Goal: Information Seeking & Learning: Learn about a topic

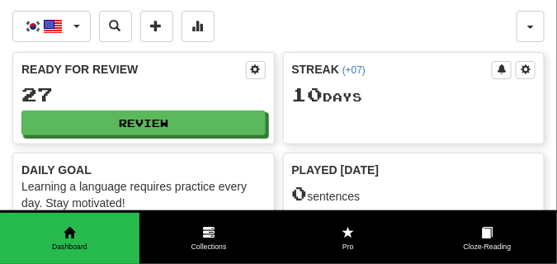
click at [348, 103] on div "10 Day s" at bounding box center [414, 94] width 244 height 21
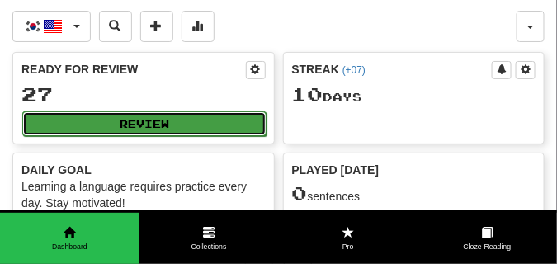
click at [185, 120] on button "Review" at bounding box center [144, 123] width 244 height 25
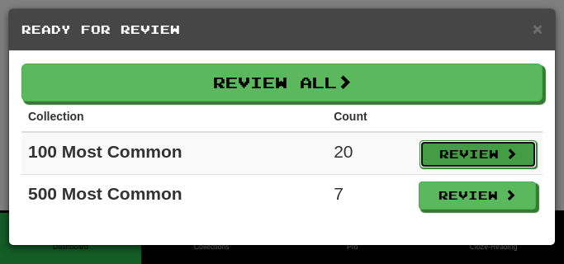
click at [441, 152] on button "Review" at bounding box center [477, 154] width 117 height 28
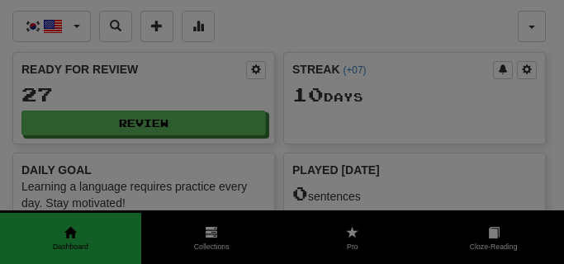
select select "**"
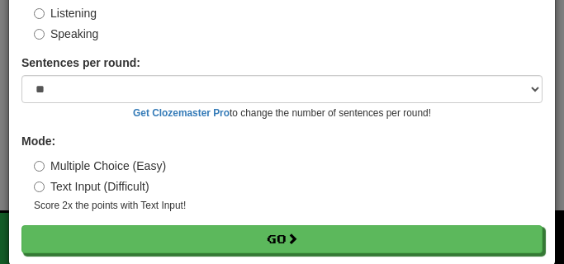
scroll to position [154, 0]
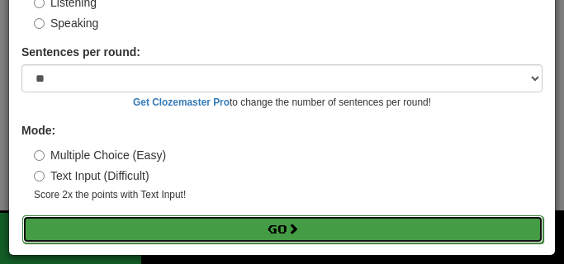
click at [297, 233] on span at bounding box center [293, 229] width 12 height 12
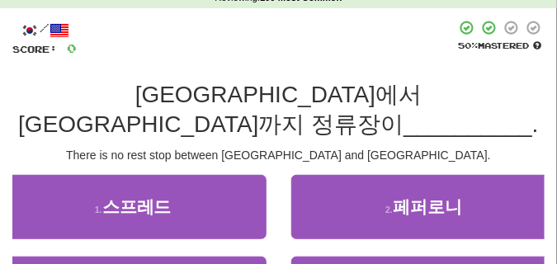
scroll to position [83, 0]
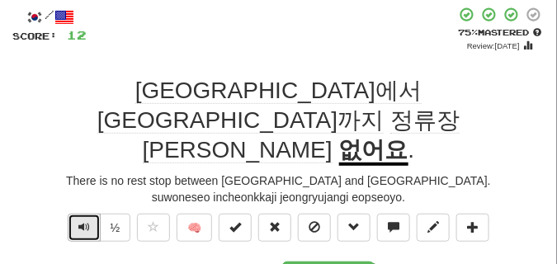
click at [78, 221] on span "Text-to-speech controls" at bounding box center [84, 227] width 12 height 12
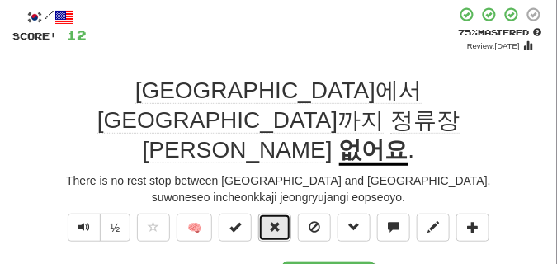
click at [272, 214] on button at bounding box center [274, 228] width 33 height 28
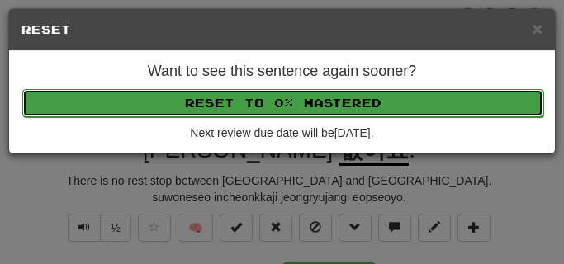
click at [260, 104] on button "Reset to 0% Mastered" at bounding box center [282, 103] width 521 height 28
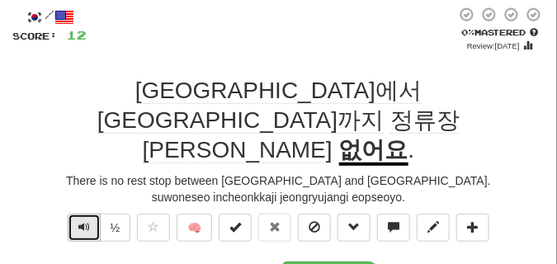
click at [77, 214] on button "Text-to-speech controls" at bounding box center [84, 228] width 33 height 28
click at [92, 214] on button "Text-to-speech controls" at bounding box center [84, 228] width 33 height 28
click at [69, 214] on button "Text-to-speech controls" at bounding box center [84, 228] width 33 height 28
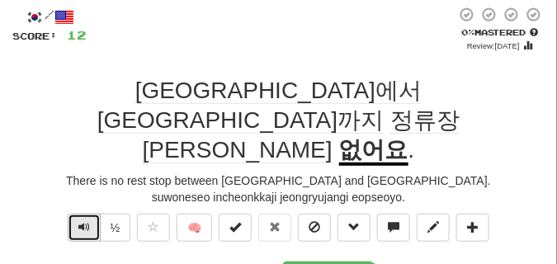
click at [73, 214] on button "Text-to-speech controls" at bounding box center [84, 228] width 33 height 28
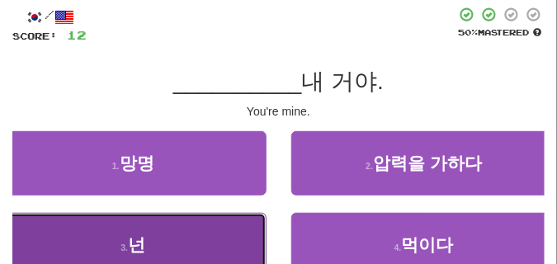
click at [181, 229] on button "3 . 넌" at bounding box center [133, 245] width 267 height 64
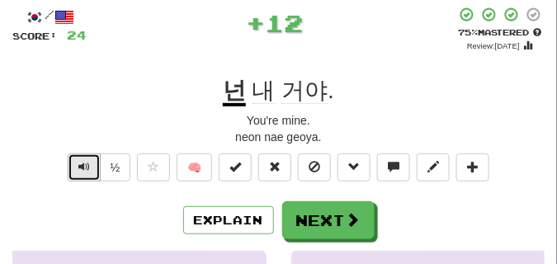
click at [81, 174] on button "Text-to-speech controls" at bounding box center [84, 168] width 33 height 28
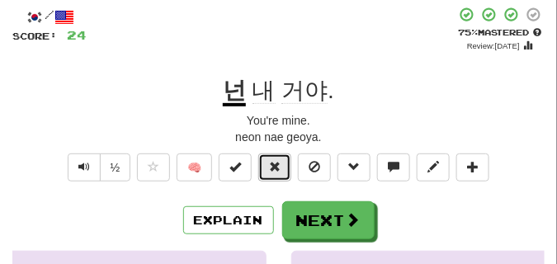
click at [272, 168] on span at bounding box center [275, 167] width 12 height 12
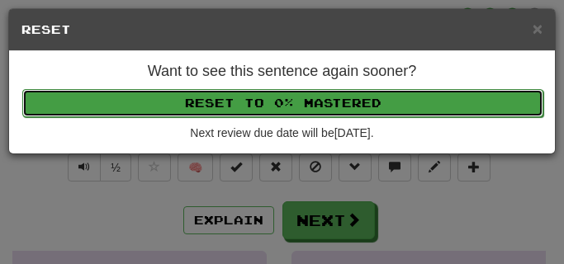
click at [259, 112] on button "Reset to 0% Mastered" at bounding box center [282, 103] width 521 height 28
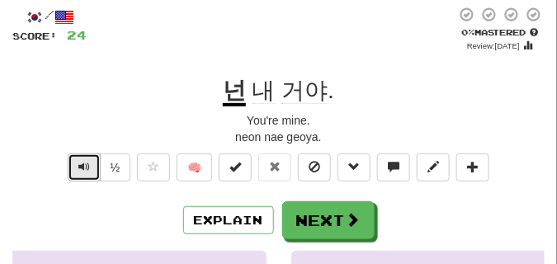
click at [90, 168] on button "Text-to-speech controls" at bounding box center [84, 168] width 33 height 28
click at [82, 167] on span "Text-to-speech controls" at bounding box center [84, 167] width 12 height 12
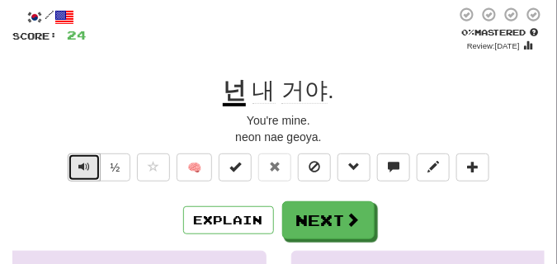
click at [83, 166] on span "Text-to-speech controls" at bounding box center [84, 167] width 12 height 12
click at [79, 158] on button "Text-to-speech controls" at bounding box center [84, 168] width 33 height 28
click at [83, 161] on span "Text-to-speech controls" at bounding box center [84, 167] width 12 height 12
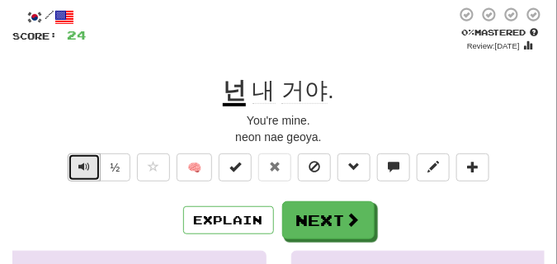
click at [83, 161] on span "Text-to-speech controls" at bounding box center [84, 167] width 12 height 12
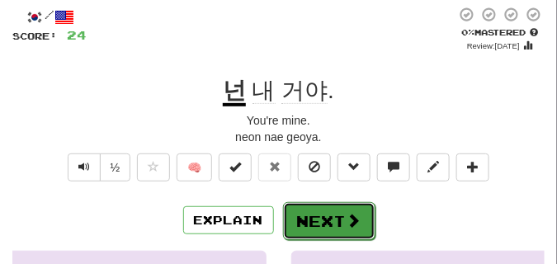
click at [309, 210] on button "Next" at bounding box center [329, 221] width 92 height 38
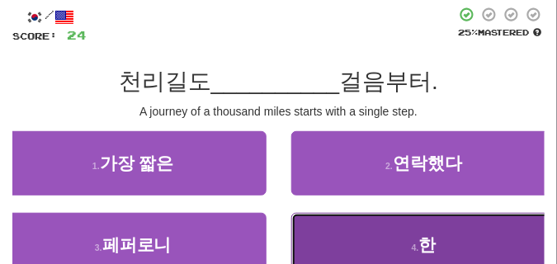
click at [423, 237] on span "한" at bounding box center [427, 244] width 17 height 19
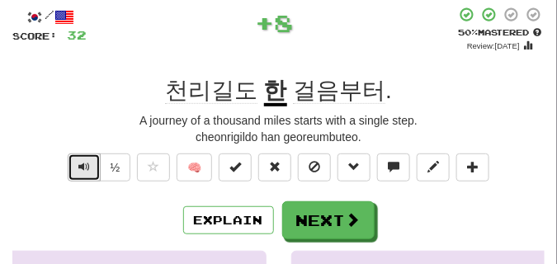
click at [83, 172] on span "Text-to-speech controls" at bounding box center [84, 167] width 12 height 12
click at [83, 170] on span "Text-to-speech controls" at bounding box center [84, 167] width 12 height 12
click at [83, 169] on span "Text-to-speech controls" at bounding box center [84, 167] width 12 height 12
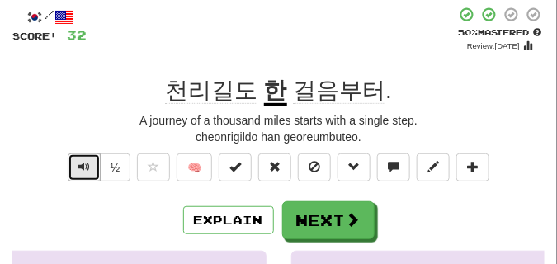
click at [83, 169] on span "Text-to-speech controls" at bounding box center [84, 167] width 12 height 12
click at [83, 168] on span "Text-to-speech controls" at bounding box center [84, 167] width 12 height 12
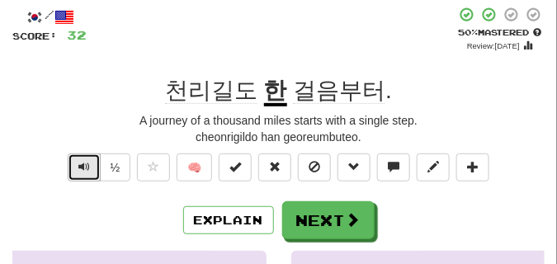
click at [83, 168] on span "Text-to-speech controls" at bounding box center [84, 167] width 12 height 12
click at [78, 168] on span "Text-to-speech controls" at bounding box center [84, 167] width 12 height 12
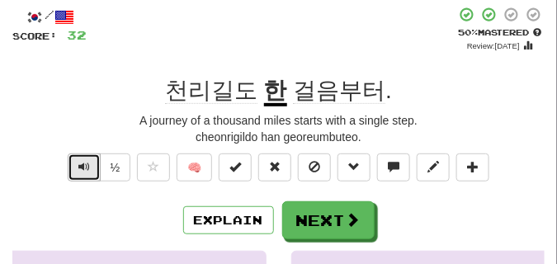
click at [78, 168] on span "Text-to-speech controls" at bounding box center [84, 167] width 12 height 12
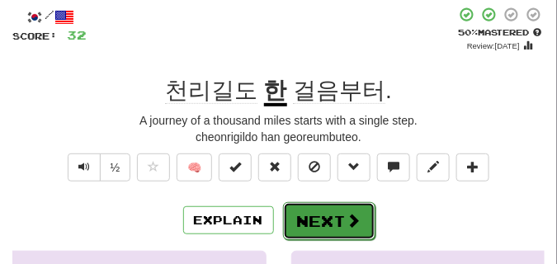
click at [308, 212] on button "Next" at bounding box center [329, 221] width 92 height 38
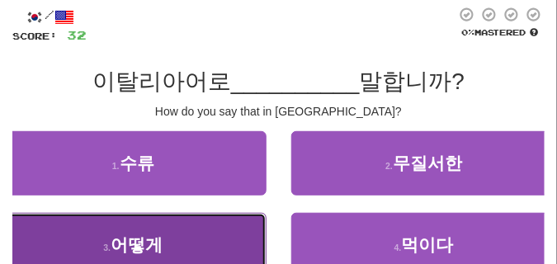
click at [120, 241] on span "어떻게" at bounding box center [137, 244] width 52 height 19
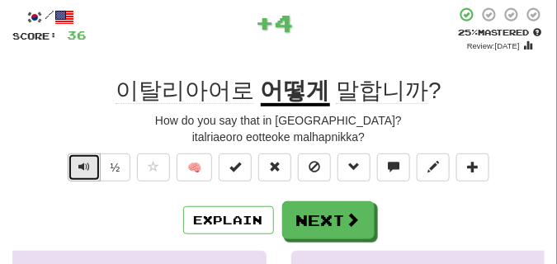
click at [84, 168] on span "Text-to-speech controls" at bounding box center [84, 167] width 12 height 12
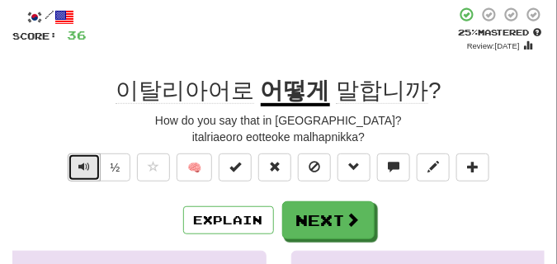
click at [84, 168] on span "Text-to-speech controls" at bounding box center [84, 167] width 12 height 12
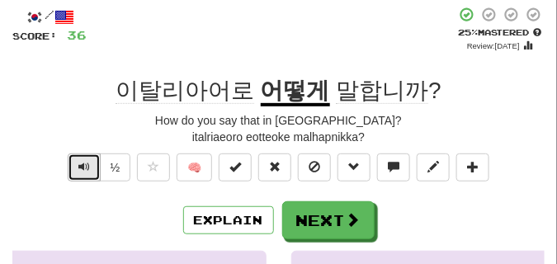
click at [84, 168] on span "Text-to-speech controls" at bounding box center [84, 167] width 12 height 12
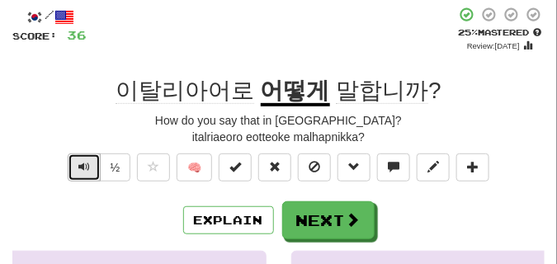
click at [84, 168] on span "Text-to-speech controls" at bounding box center [84, 167] width 12 height 12
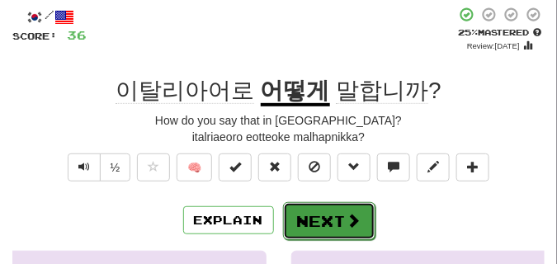
click at [322, 208] on button "Next" at bounding box center [329, 221] width 92 height 38
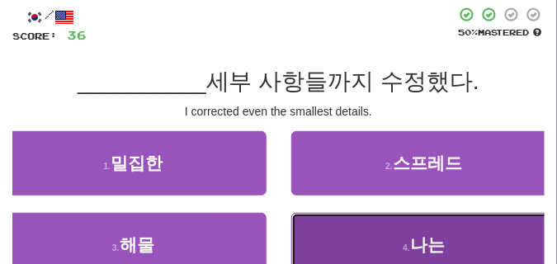
click at [337, 240] on button "4 . 나는" at bounding box center [424, 245] width 267 height 64
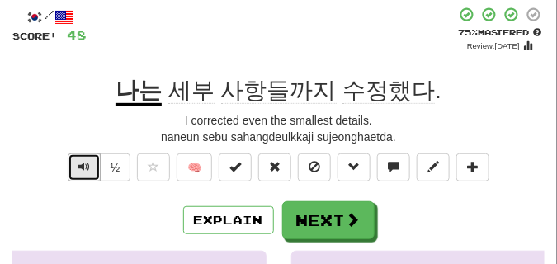
click at [83, 162] on span "Text-to-speech controls" at bounding box center [84, 167] width 12 height 12
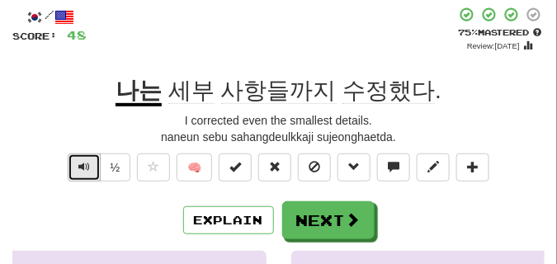
click at [83, 162] on span "Text-to-speech controls" at bounding box center [84, 167] width 12 height 12
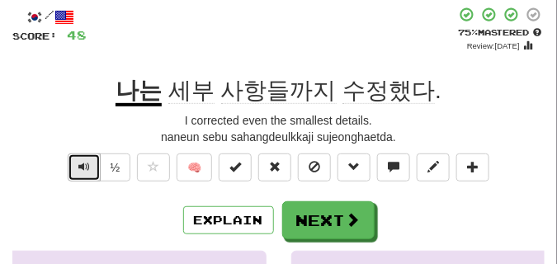
click at [83, 162] on span "Text-to-speech controls" at bounding box center [84, 167] width 12 height 12
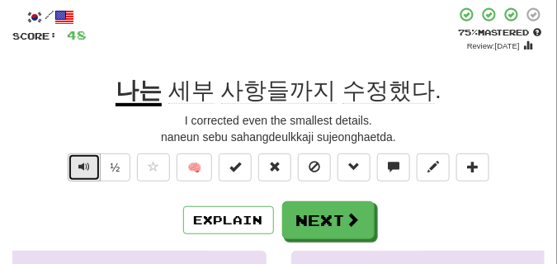
click at [83, 162] on span "Text-to-speech controls" at bounding box center [84, 167] width 12 height 12
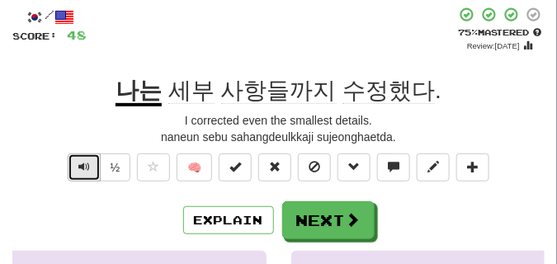
click at [83, 162] on span "Text-to-speech controls" at bounding box center [84, 167] width 12 height 12
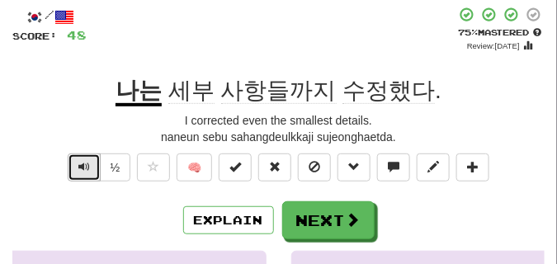
click at [83, 162] on span "Text-to-speech controls" at bounding box center [84, 167] width 12 height 12
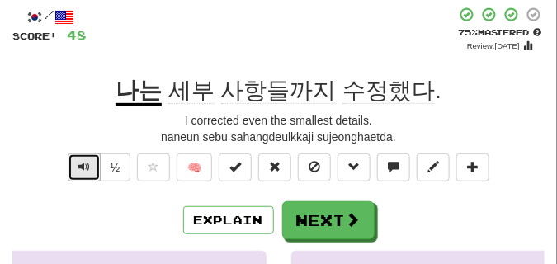
click at [83, 162] on span "Text-to-speech controls" at bounding box center [84, 167] width 12 height 12
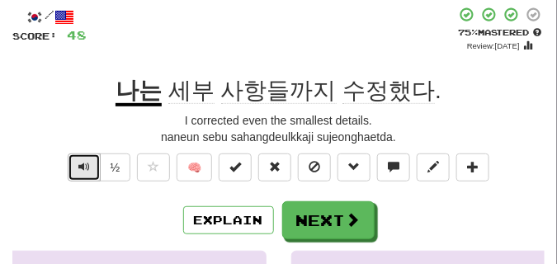
click at [83, 162] on span "Text-to-speech controls" at bounding box center [84, 167] width 12 height 12
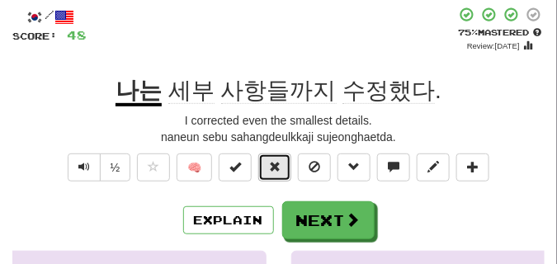
click at [272, 166] on span at bounding box center [275, 167] width 12 height 12
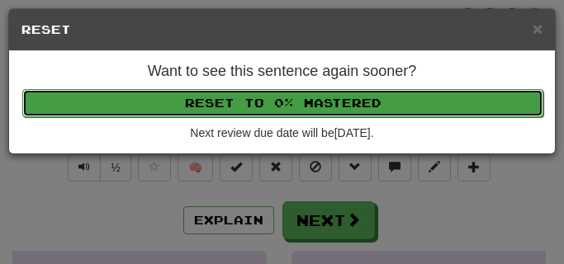
click at [269, 101] on button "Reset to 0% Mastered" at bounding box center [282, 103] width 521 height 28
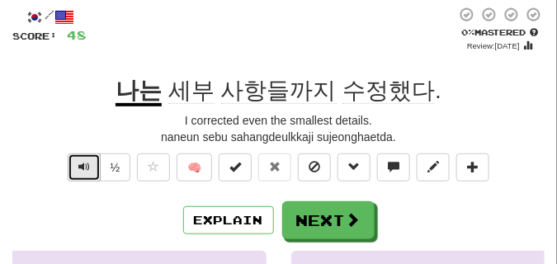
click at [84, 164] on span "Text-to-speech controls" at bounding box center [84, 167] width 12 height 12
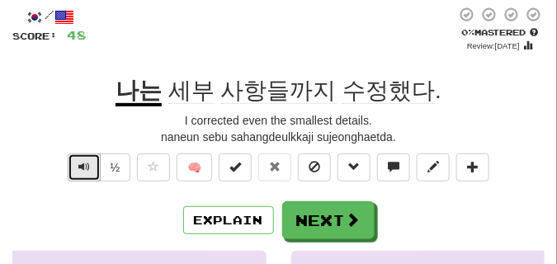
click at [84, 164] on span "Text-to-speech controls" at bounding box center [84, 167] width 12 height 12
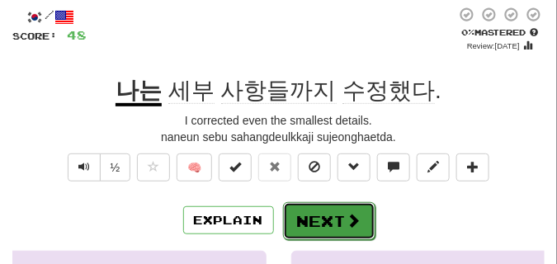
click at [333, 211] on button "Next" at bounding box center [329, 221] width 92 height 38
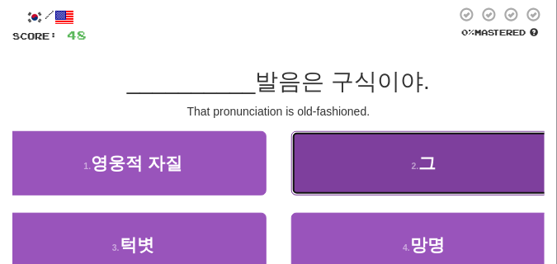
click at [398, 157] on button "2 . 그" at bounding box center [424, 163] width 267 height 64
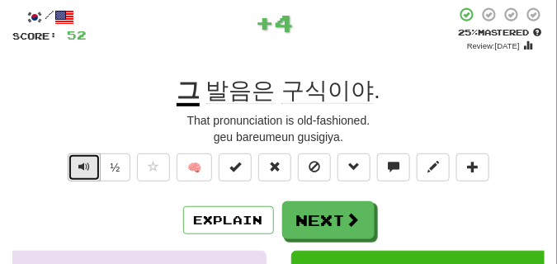
click at [78, 167] on span "Text-to-speech controls" at bounding box center [84, 167] width 12 height 12
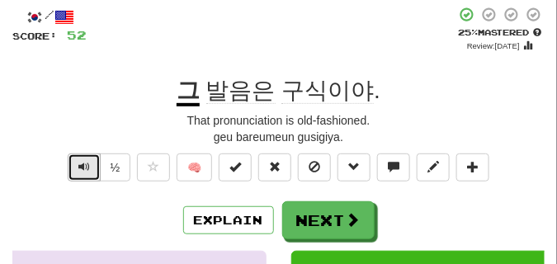
click at [78, 167] on span "Text-to-speech controls" at bounding box center [84, 167] width 12 height 12
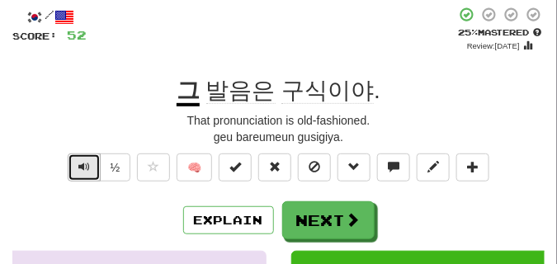
click at [78, 166] on span "Text-to-speech controls" at bounding box center [84, 167] width 12 height 12
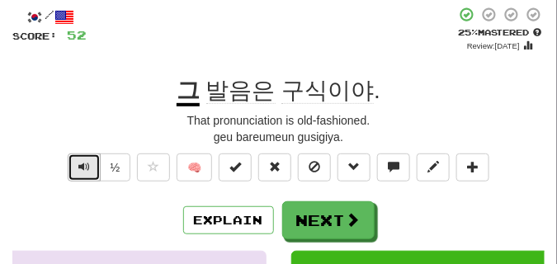
click at [78, 166] on span "Text-to-speech controls" at bounding box center [84, 167] width 12 height 12
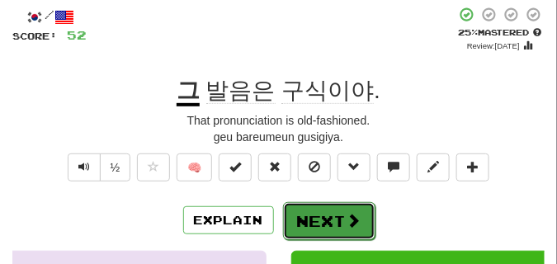
click at [319, 209] on button "Next" at bounding box center [329, 221] width 92 height 38
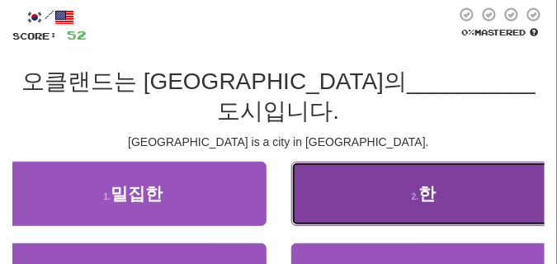
click at [406, 168] on button "2 . 한" at bounding box center [424, 194] width 267 height 64
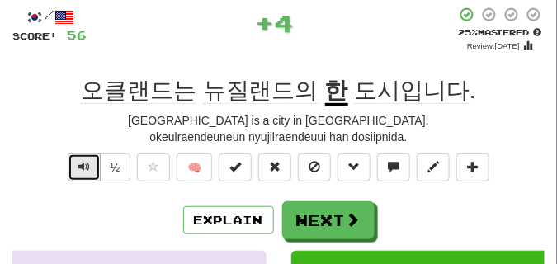
click at [87, 166] on span "Text-to-speech controls" at bounding box center [84, 167] width 12 height 12
click at [84, 167] on span "Text-to-speech controls" at bounding box center [84, 167] width 12 height 12
click at [84, 171] on span "Text-to-speech controls" at bounding box center [84, 167] width 12 height 12
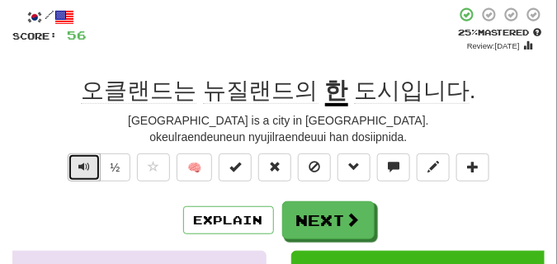
click at [84, 171] on span "Text-to-speech controls" at bounding box center [84, 167] width 12 height 12
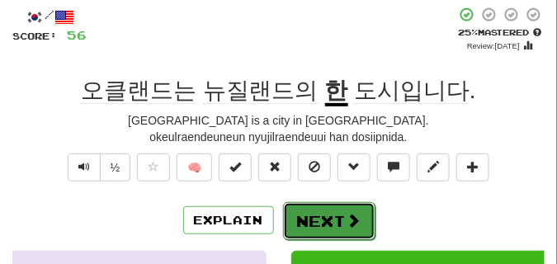
click at [355, 205] on button "Next" at bounding box center [329, 221] width 92 height 38
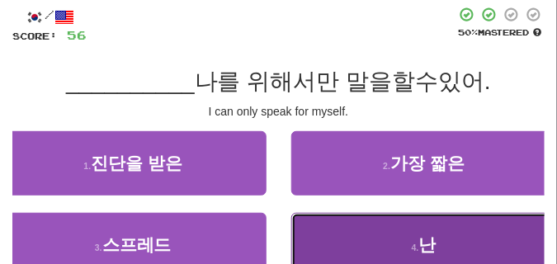
click at [364, 229] on button "4 . 난" at bounding box center [424, 245] width 267 height 64
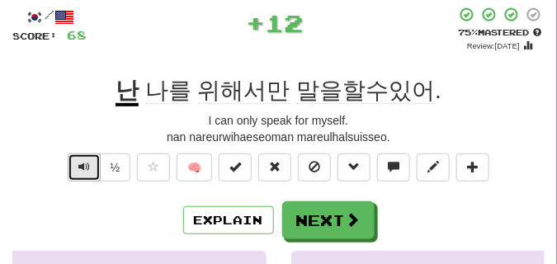
click at [81, 165] on span "Text-to-speech controls" at bounding box center [84, 167] width 12 height 12
click at [79, 165] on span "Text-to-speech controls" at bounding box center [84, 167] width 12 height 12
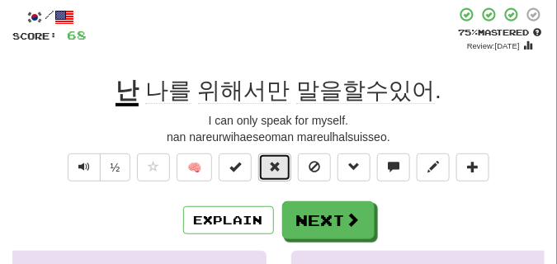
click at [272, 169] on span at bounding box center [275, 167] width 12 height 12
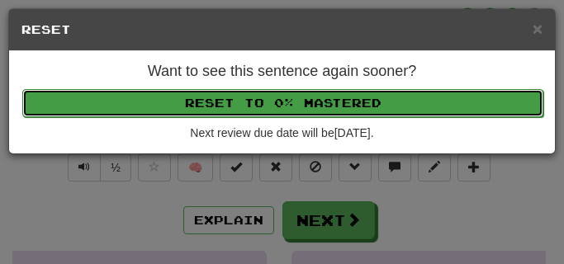
click at [263, 100] on button "Reset to 0% Mastered" at bounding box center [282, 103] width 521 height 28
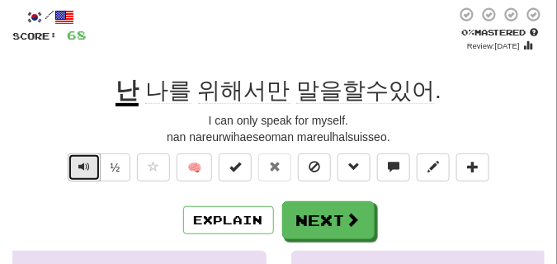
click at [82, 165] on span "Text-to-speech controls" at bounding box center [84, 167] width 12 height 12
click at [82, 164] on span "Text-to-speech controls" at bounding box center [84, 167] width 12 height 12
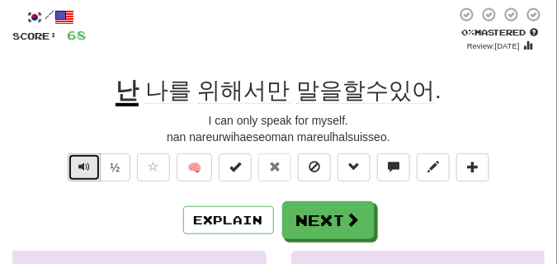
click at [82, 173] on button "Text-to-speech controls" at bounding box center [84, 168] width 33 height 28
click at [82, 172] on span "Text-to-speech controls" at bounding box center [84, 167] width 12 height 12
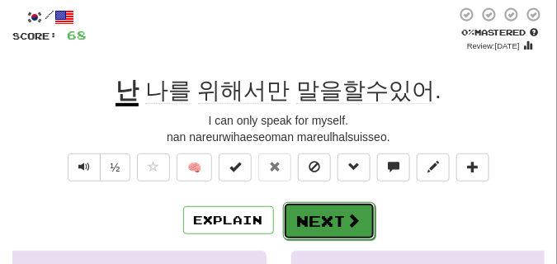
click at [303, 203] on button "Next" at bounding box center [329, 221] width 92 height 38
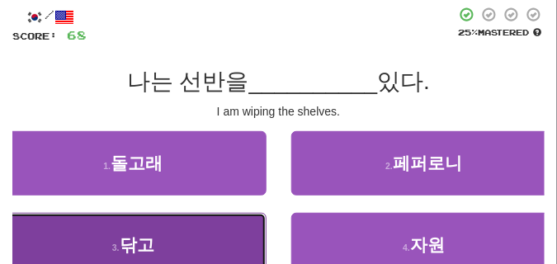
click at [123, 233] on button "3 . 닦고" at bounding box center [133, 245] width 267 height 64
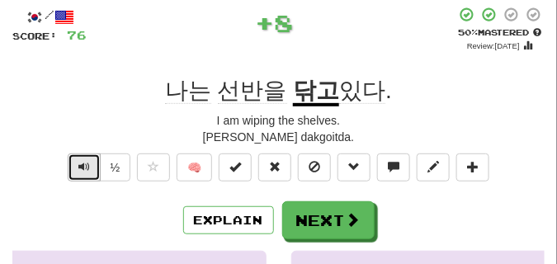
click at [81, 168] on span "Text-to-speech controls" at bounding box center [84, 167] width 12 height 12
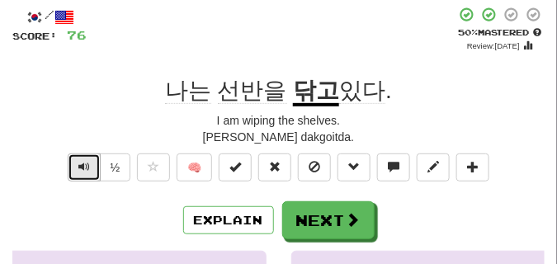
click at [81, 167] on span "Text-to-speech controls" at bounding box center [84, 167] width 12 height 12
click at [80, 166] on span "Text-to-speech controls" at bounding box center [84, 167] width 12 height 12
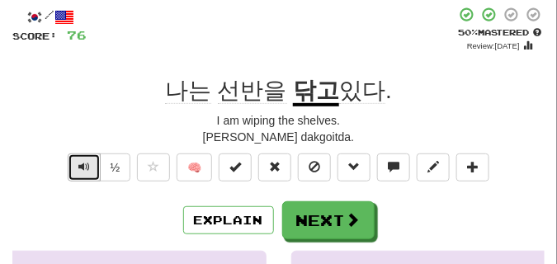
click at [80, 166] on span "Text-to-speech controls" at bounding box center [84, 167] width 12 height 12
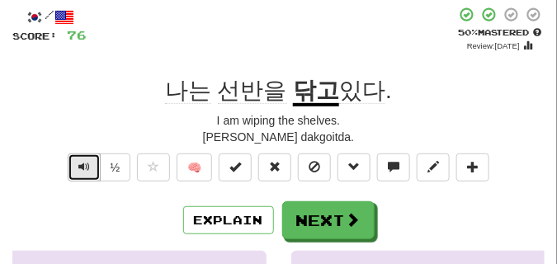
click at [80, 166] on span "Text-to-speech controls" at bounding box center [84, 167] width 12 height 12
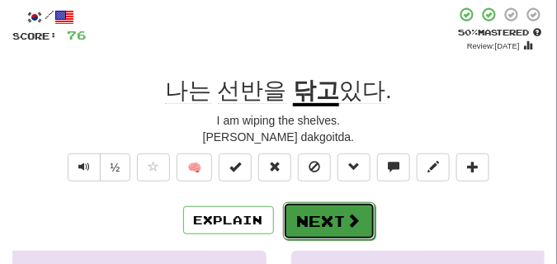
click at [336, 210] on button "Next" at bounding box center [329, 221] width 92 height 38
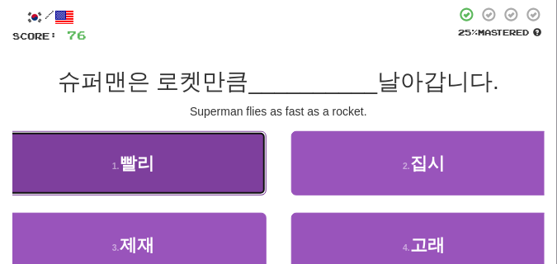
click at [130, 171] on span "빨리" at bounding box center [137, 163] width 35 height 19
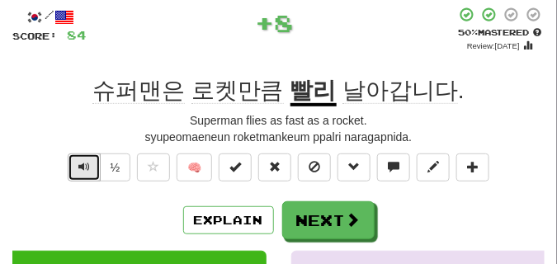
click at [76, 163] on button "Text-to-speech controls" at bounding box center [84, 168] width 33 height 28
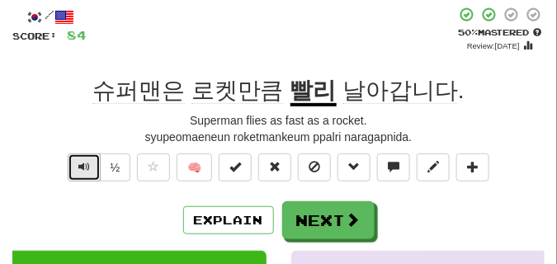
click at [76, 163] on button "Text-to-speech controls" at bounding box center [84, 168] width 33 height 28
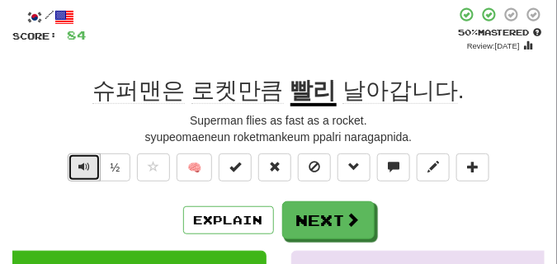
click at [76, 163] on button "Text-to-speech controls" at bounding box center [84, 168] width 33 height 28
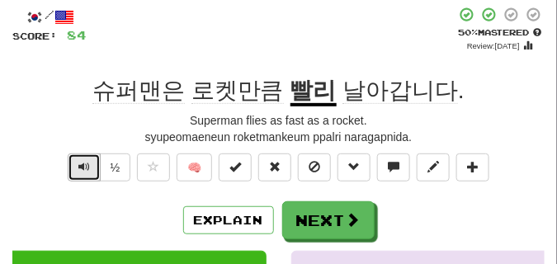
click at [76, 163] on button "Text-to-speech controls" at bounding box center [84, 168] width 33 height 28
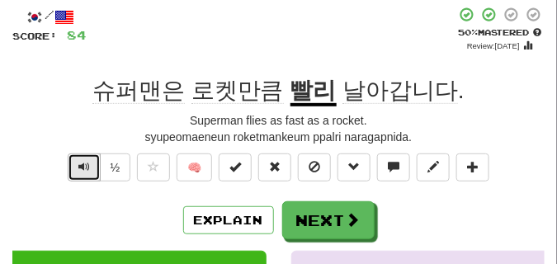
click at [76, 163] on button "Text-to-speech controls" at bounding box center [84, 168] width 33 height 28
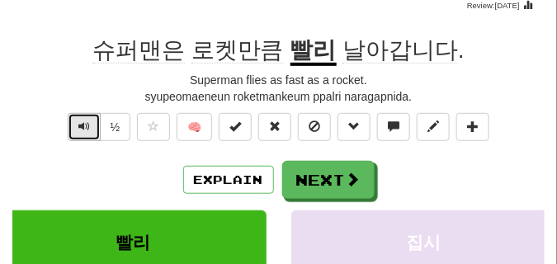
scroll to position [124, 0]
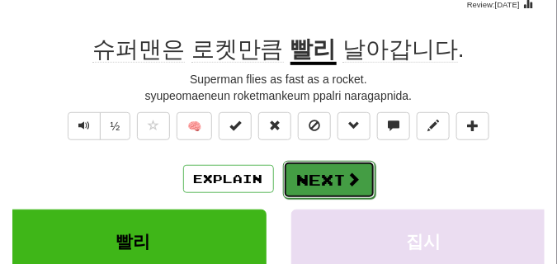
click at [305, 164] on button "Next" at bounding box center [329, 180] width 92 height 38
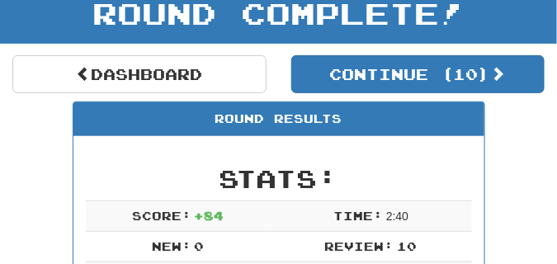
scroll to position [73, 0]
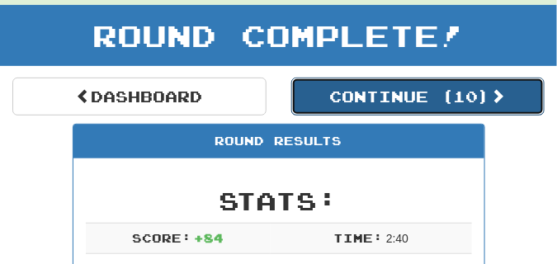
click at [391, 105] on button "Continue ( 10 )" at bounding box center [418, 97] width 254 height 38
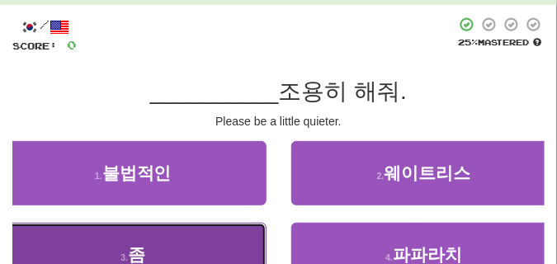
click at [191, 234] on button "3 . 좀" at bounding box center [133, 255] width 267 height 64
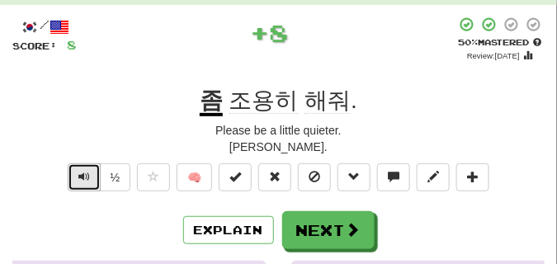
click at [81, 169] on button "Text-to-speech controls" at bounding box center [84, 177] width 33 height 28
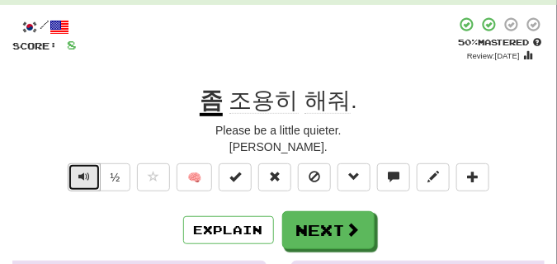
click at [81, 169] on button "Text-to-speech controls" at bounding box center [84, 177] width 33 height 28
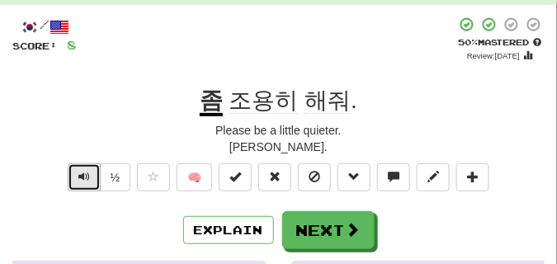
click at [81, 169] on button "Text-to-speech controls" at bounding box center [84, 177] width 33 height 28
click at [87, 176] on span "Text-to-speech controls" at bounding box center [84, 177] width 12 height 12
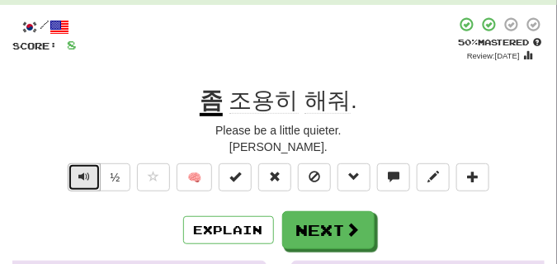
click at [87, 176] on span "Text-to-speech controls" at bounding box center [84, 177] width 12 height 12
click at [87, 175] on span "Text-to-speech controls" at bounding box center [84, 177] width 12 height 12
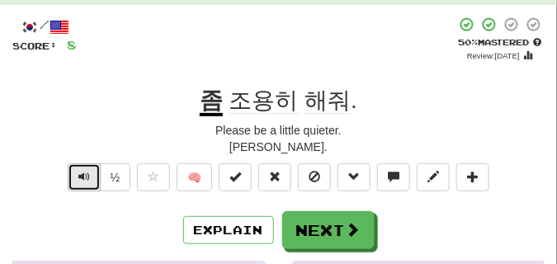
click at [87, 175] on span "Text-to-speech controls" at bounding box center [84, 177] width 12 height 12
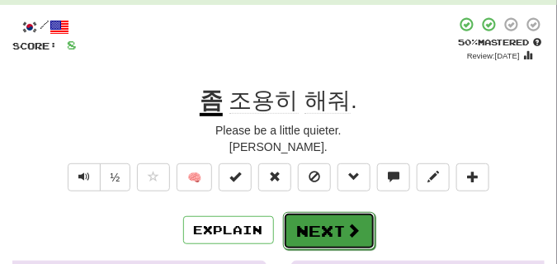
click at [323, 224] on button "Next" at bounding box center [329, 231] width 92 height 38
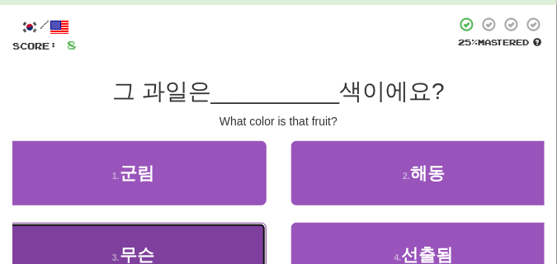
click at [121, 243] on button "3 . 무슨" at bounding box center [133, 255] width 267 height 64
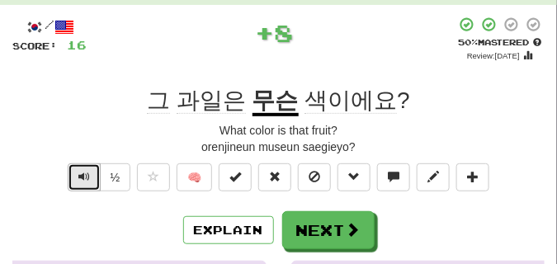
click at [81, 175] on span "Text-to-speech controls" at bounding box center [84, 177] width 12 height 12
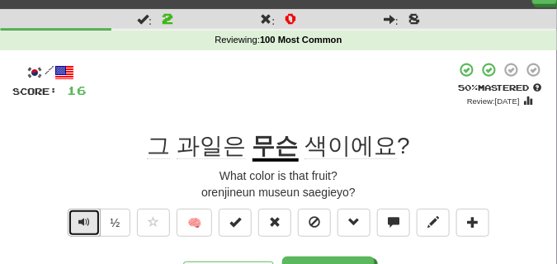
scroll to position [41, 0]
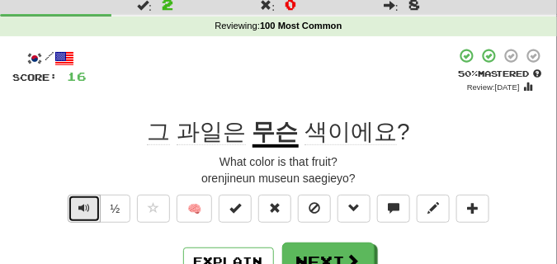
click at [84, 208] on span "Text-to-speech controls" at bounding box center [84, 208] width 12 height 12
click at [85, 208] on span "Text-to-speech controls" at bounding box center [84, 208] width 12 height 12
